Goal: Navigation & Orientation: Find specific page/section

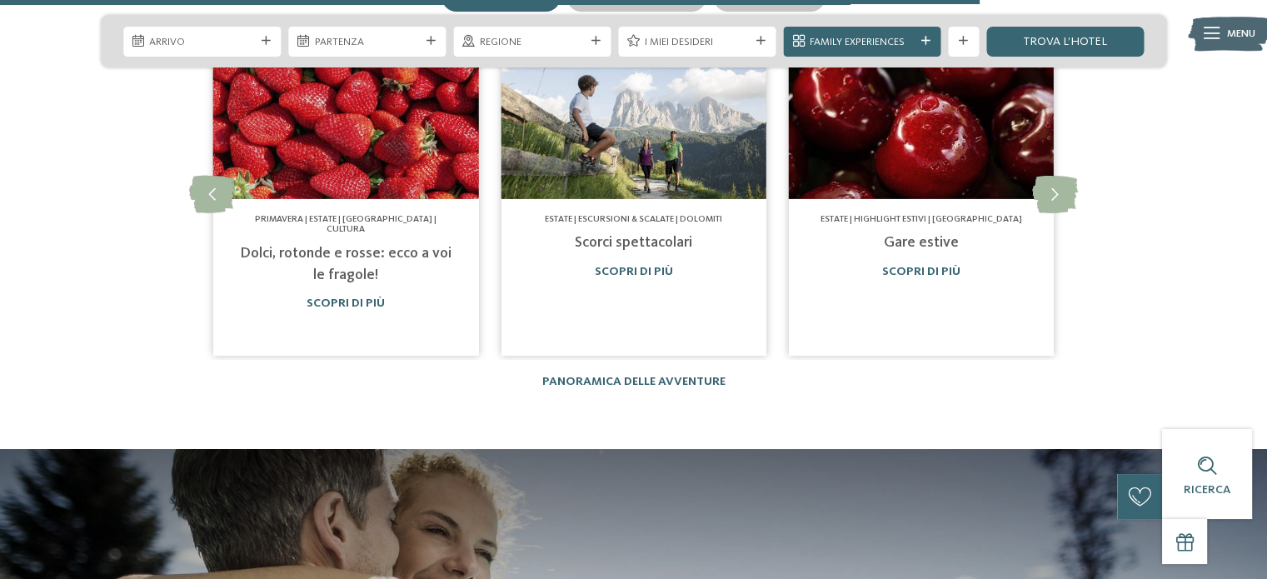
scroll to position [5662, 0]
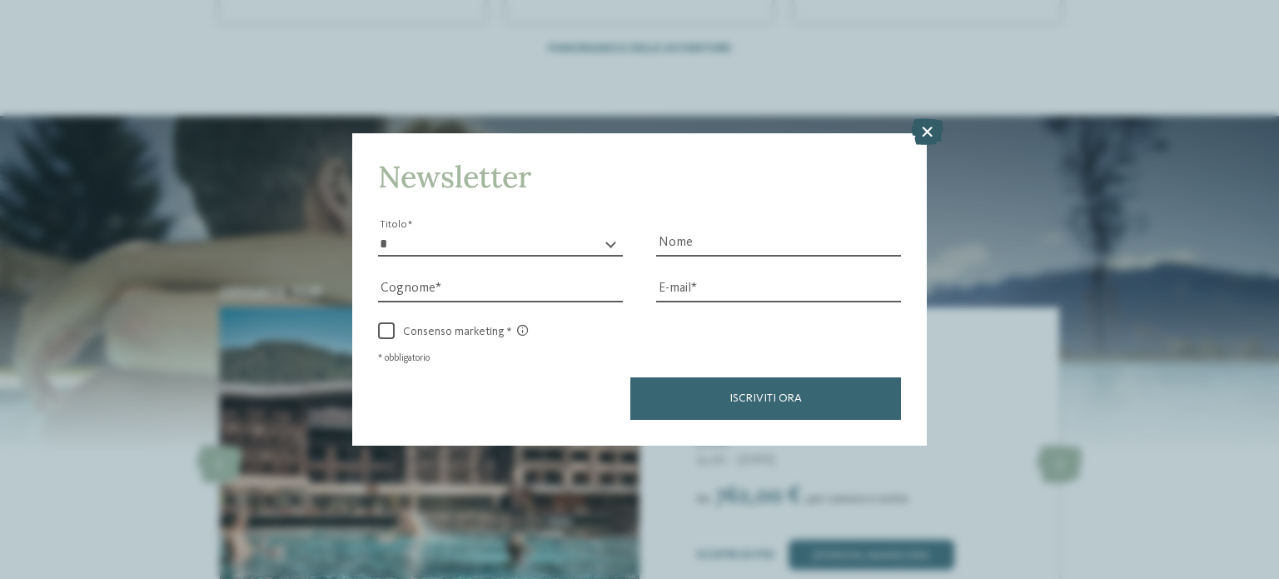
click at [931, 129] on icon at bounding box center [927, 131] width 32 height 27
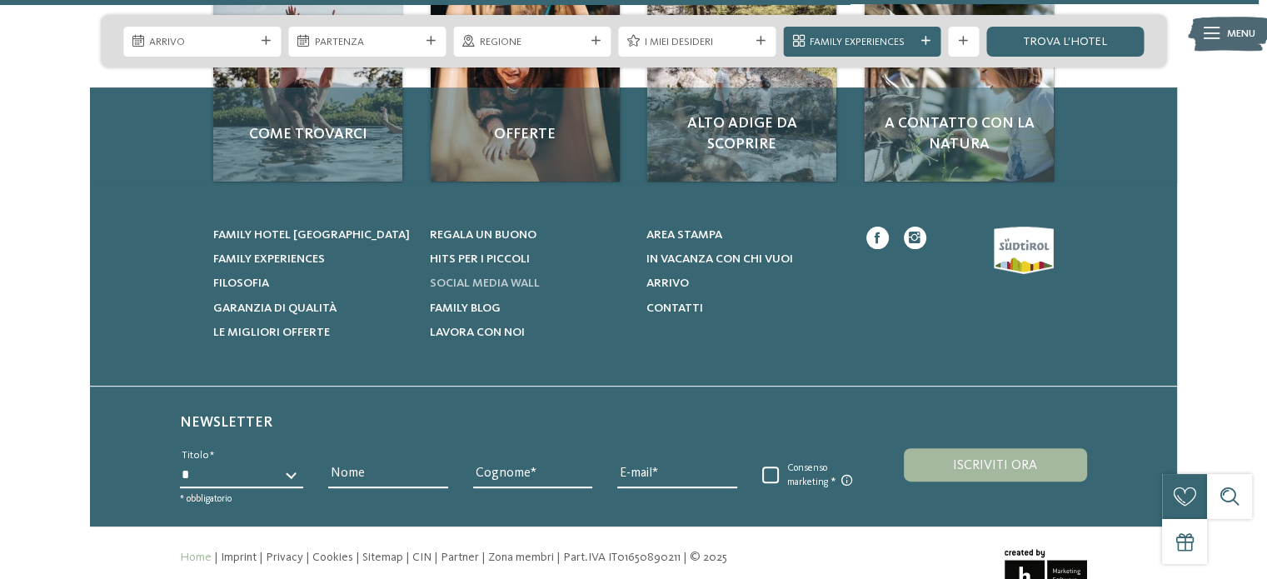
scroll to position [6943, 0]
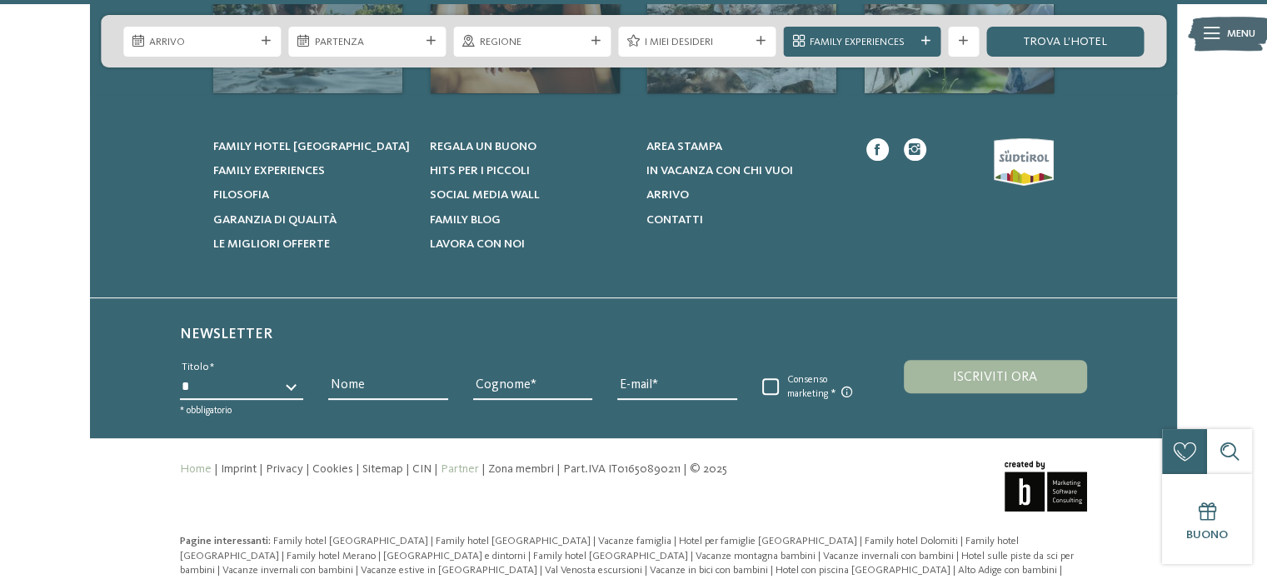
click at [465, 463] on link "Partner" at bounding box center [459, 469] width 38 height 12
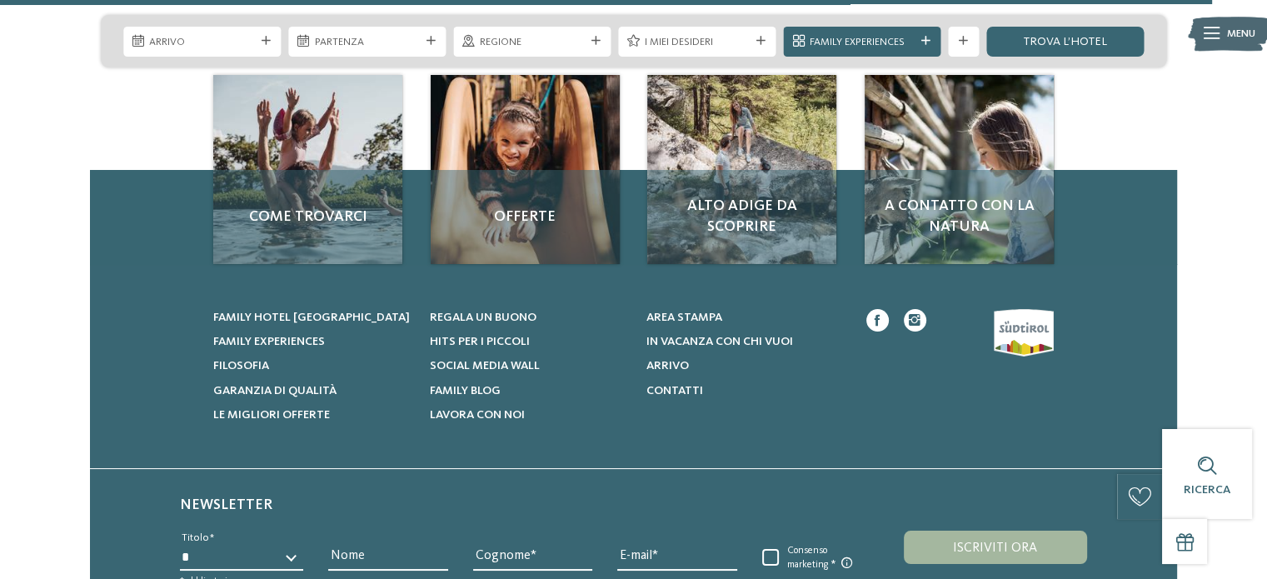
scroll to position [6776, 0]
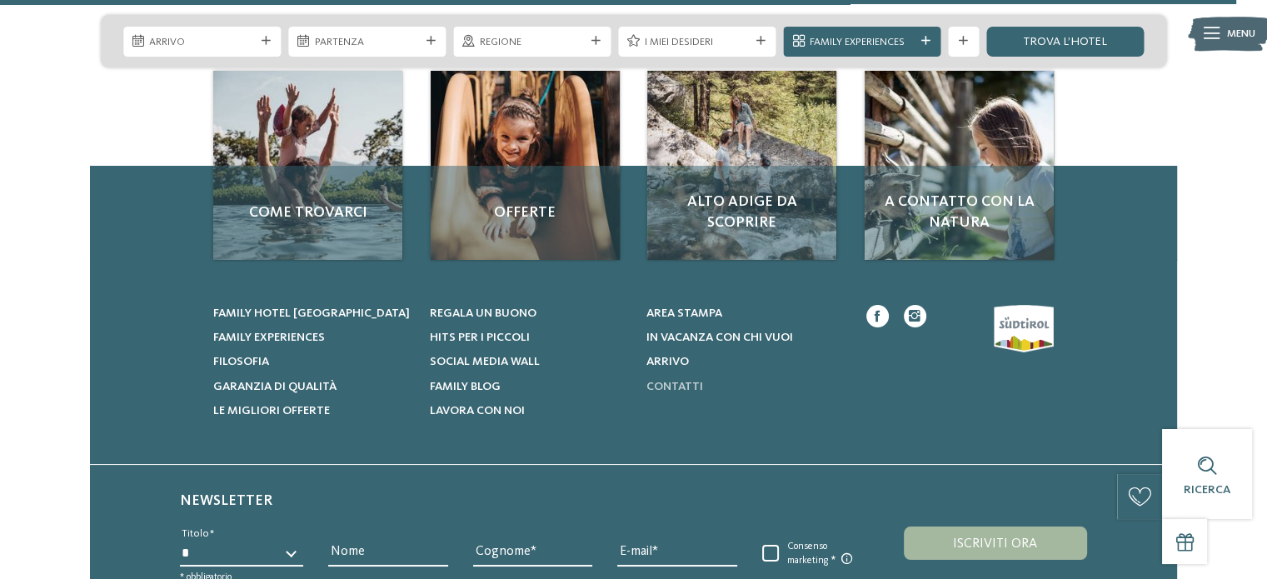
click at [687, 381] on span "Contatti" at bounding box center [673, 387] width 57 height 12
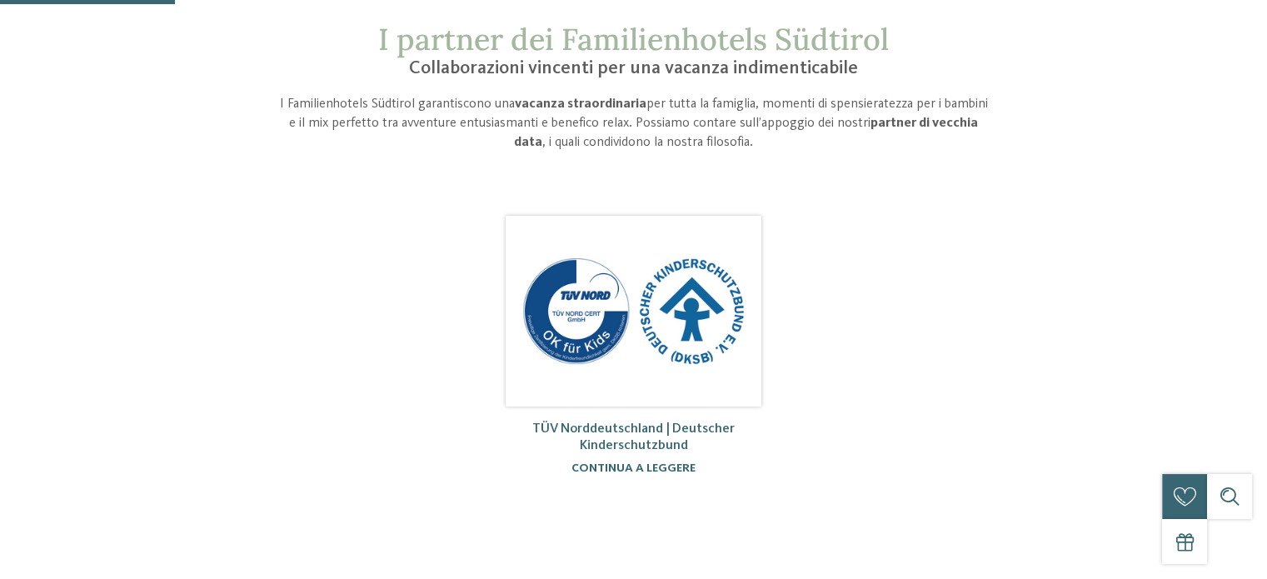
scroll to position [167, 0]
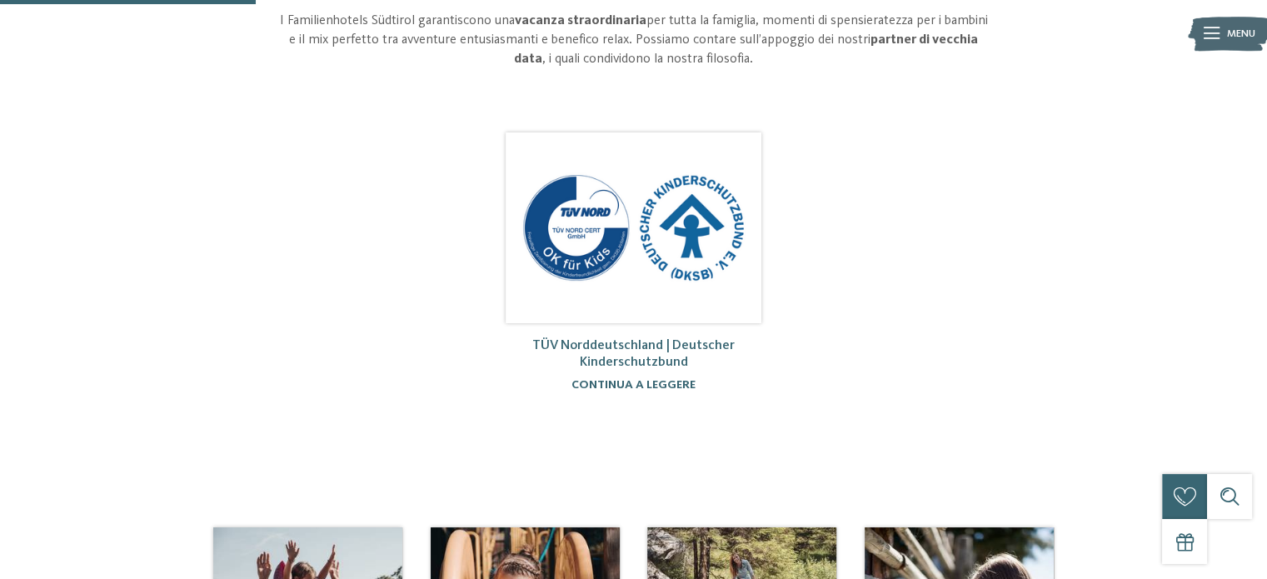
click at [606, 376] on div "TÜV Norddeutschland | Deutscher Kinderschutzbund continua a leggere" at bounding box center [632, 365] width 255 height 84
click at [614, 382] on link "continua a leggere" at bounding box center [633, 385] width 124 height 12
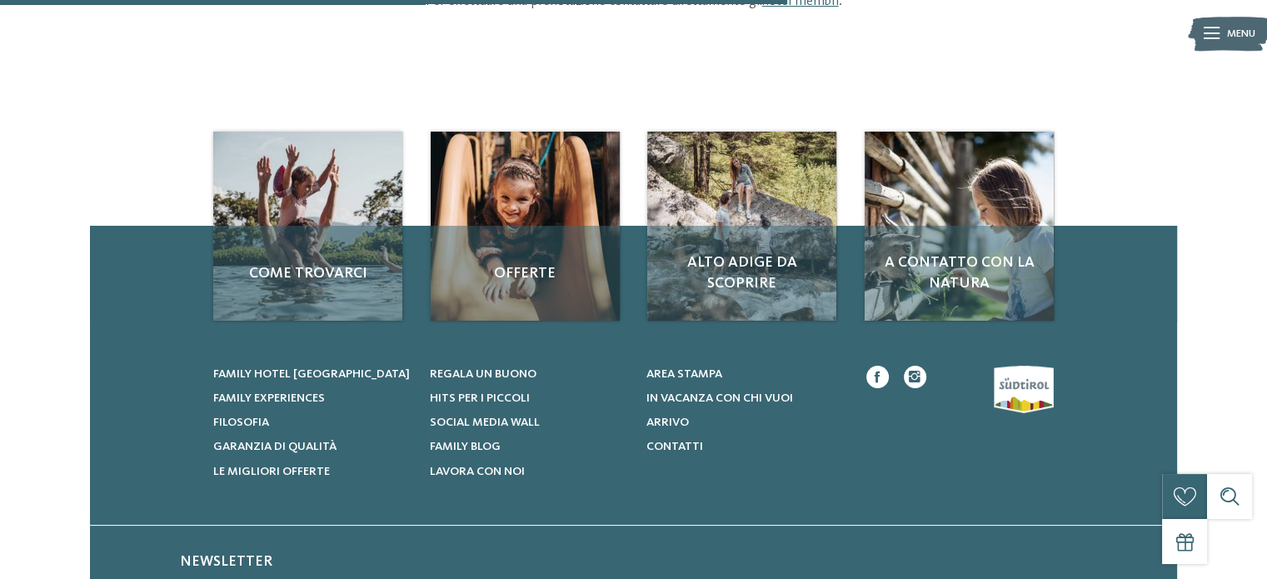
scroll to position [500, 0]
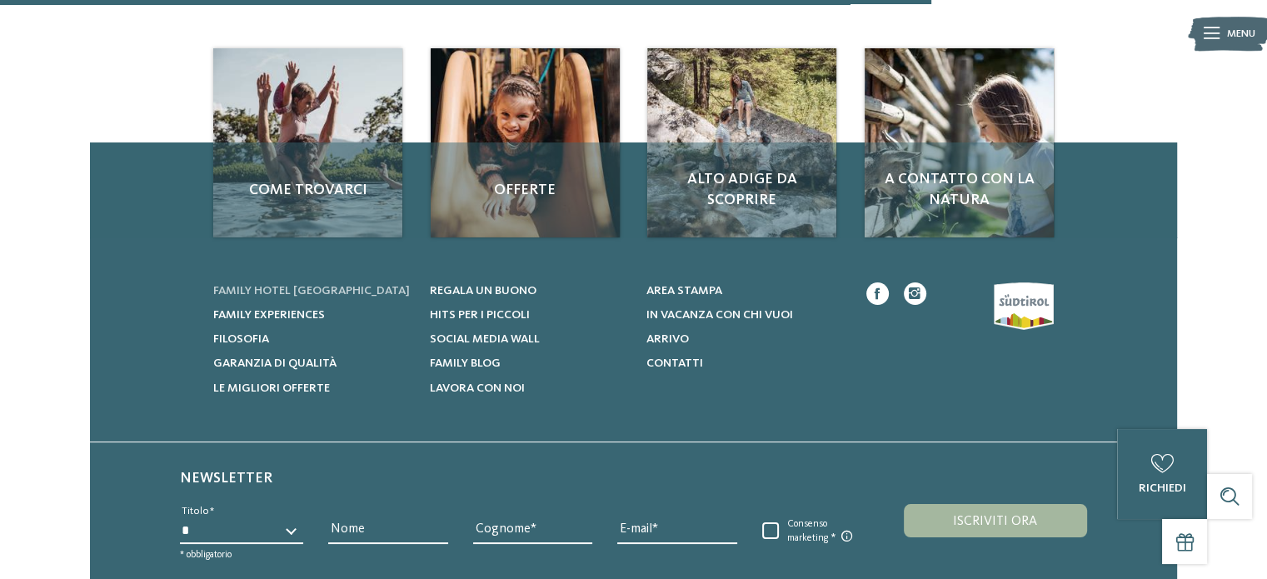
click at [326, 290] on span "Family hotel [GEOGRAPHIC_DATA]" at bounding box center [311, 291] width 197 height 12
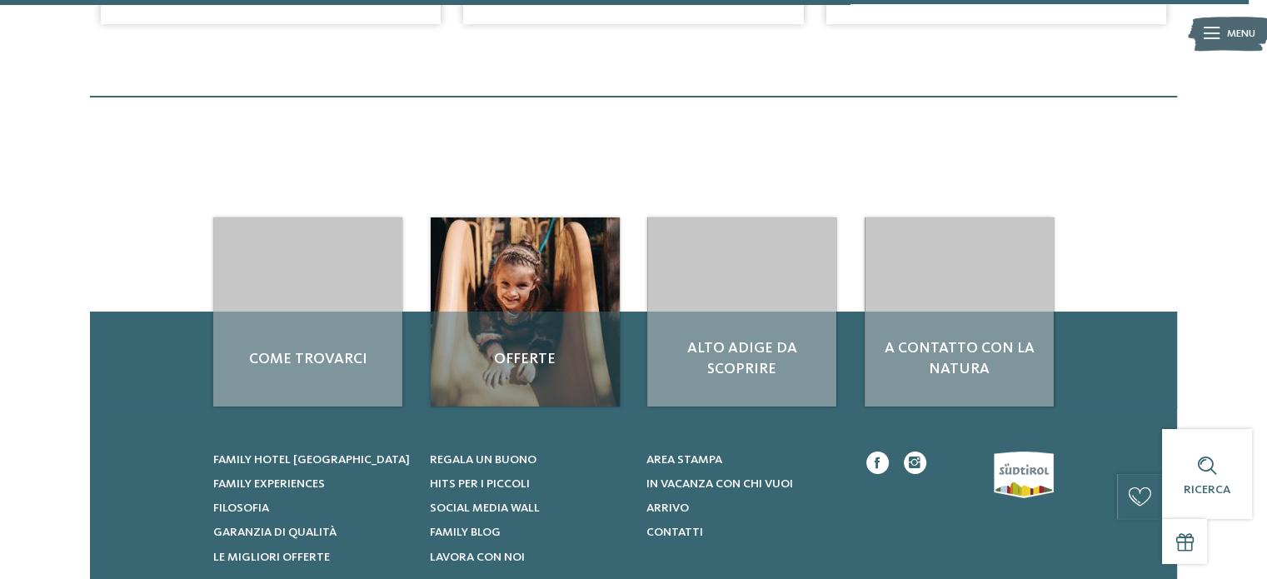
scroll to position [5079, 0]
